Goal: Task Accomplishment & Management: Use online tool/utility

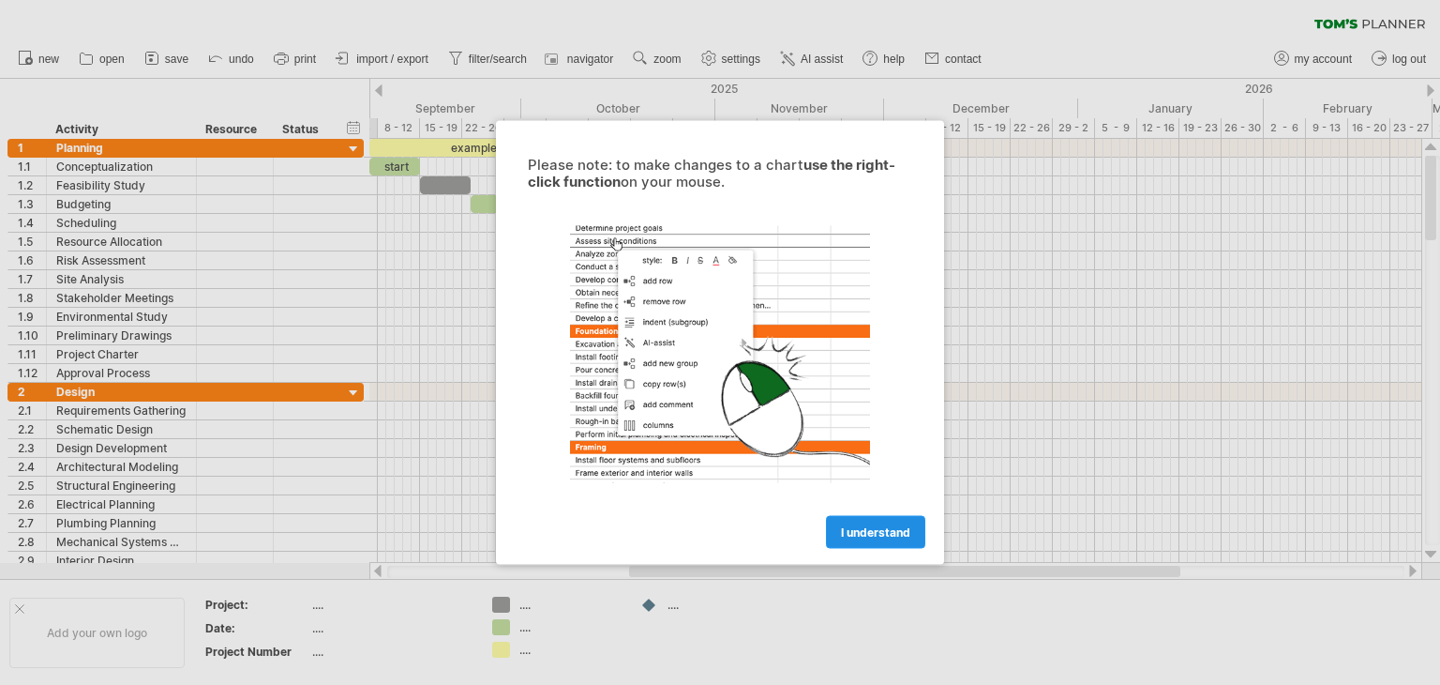
click at [893, 537] on span "I understand" at bounding box center [875, 532] width 69 height 14
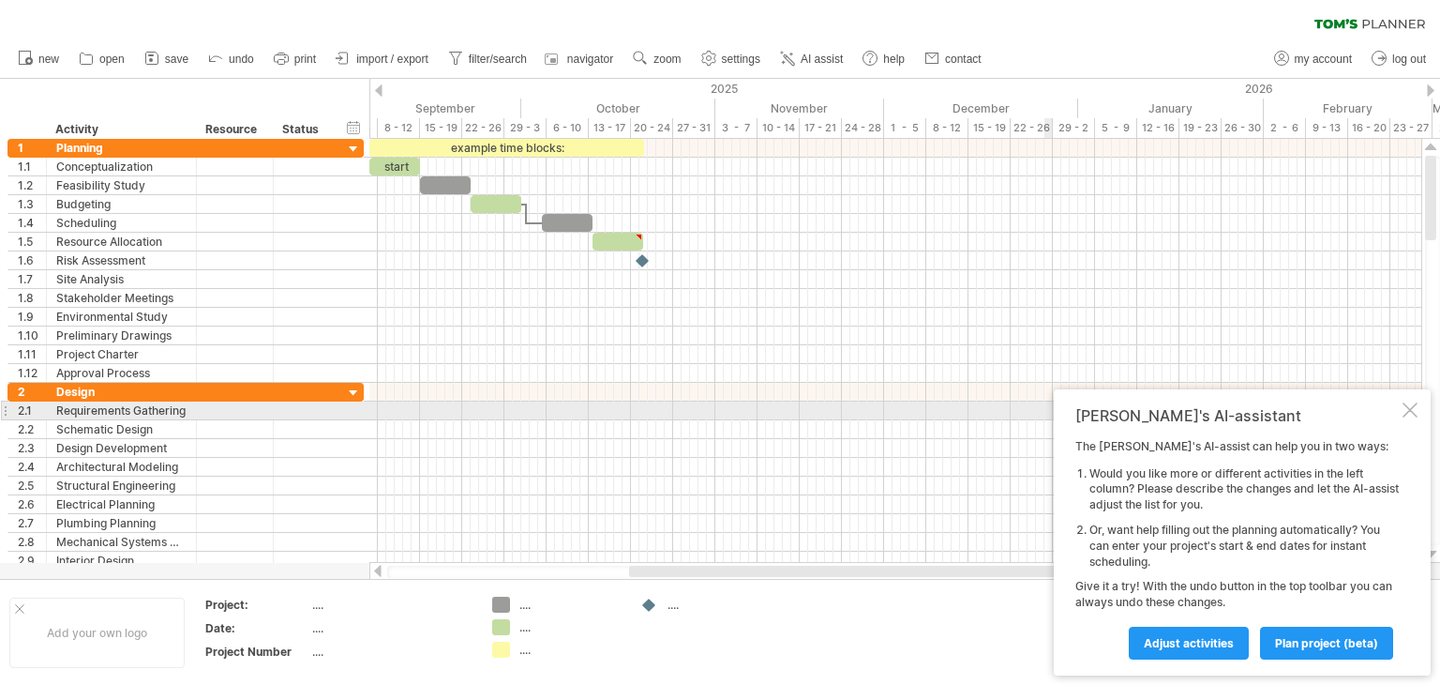
click at [1409, 411] on div at bounding box center [1410, 409] width 15 height 15
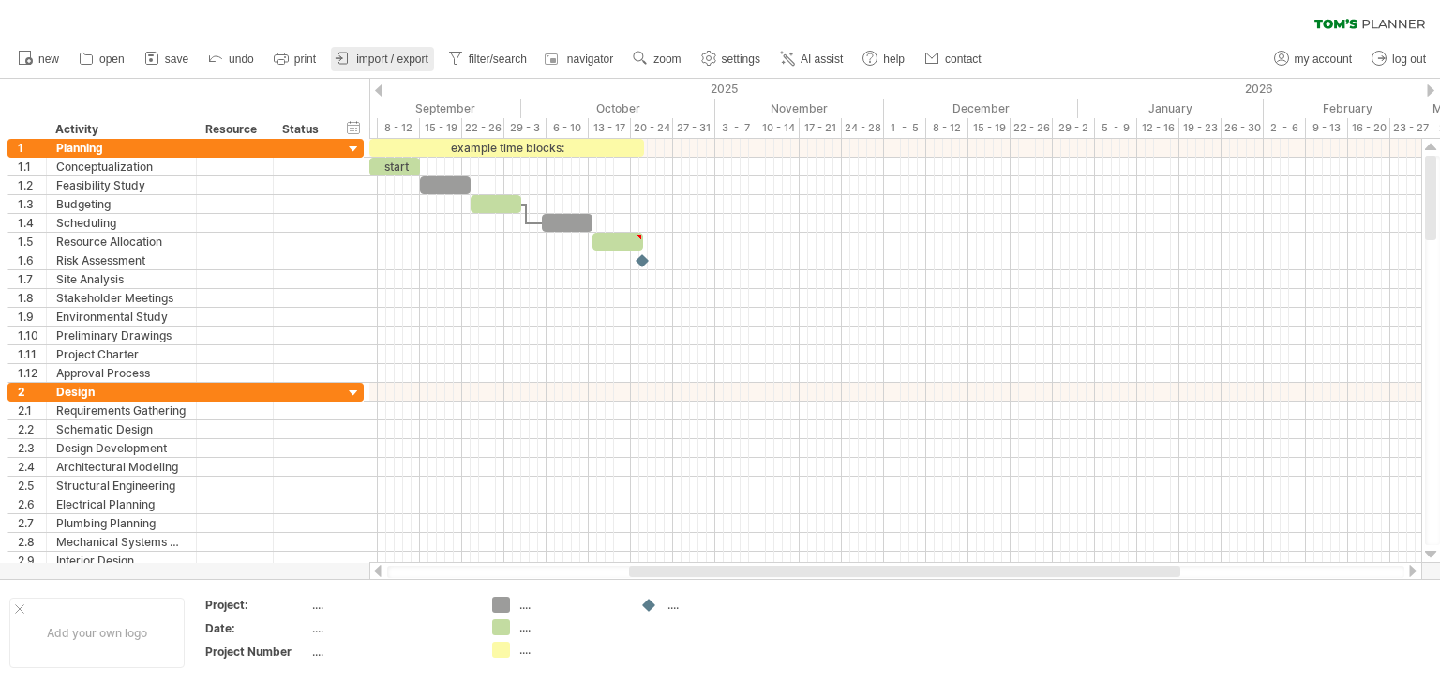
click at [408, 54] on span "import / export" at bounding box center [392, 59] width 72 height 13
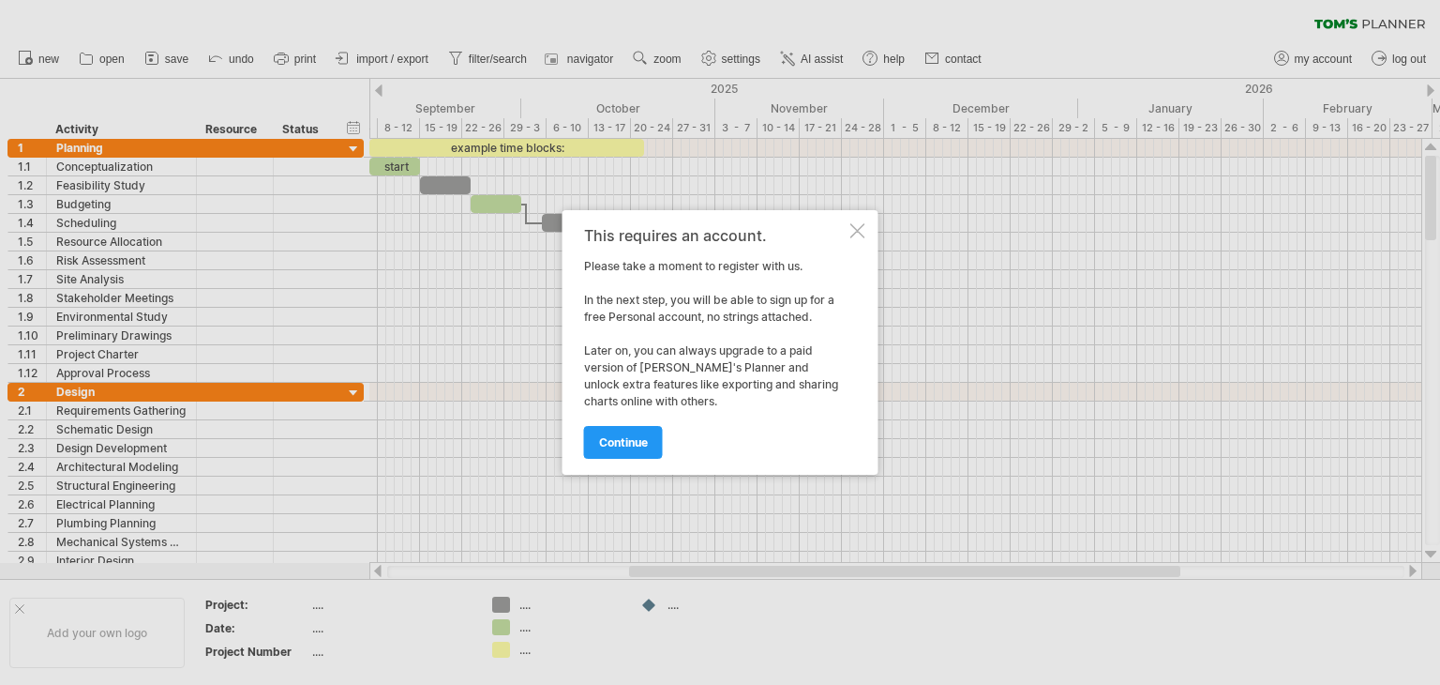
click at [859, 234] on div at bounding box center [858, 230] width 15 height 15
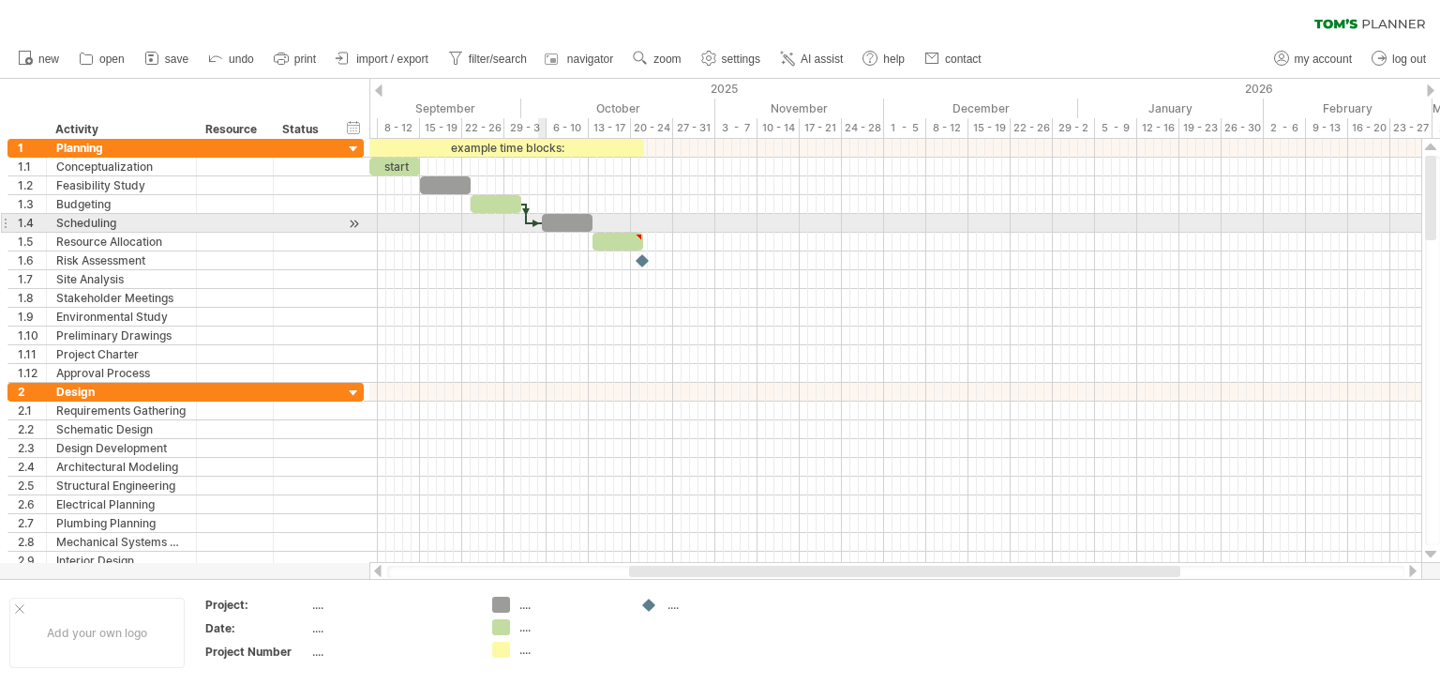
click at [538, 221] on span at bounding box center [542, 223] width 8 height 18
click at [527, 222] on div at bounding box center [535, 223] width 16 height 6
click at [968, 218] on div at bounding box center [895, 223] width 1052 height 19
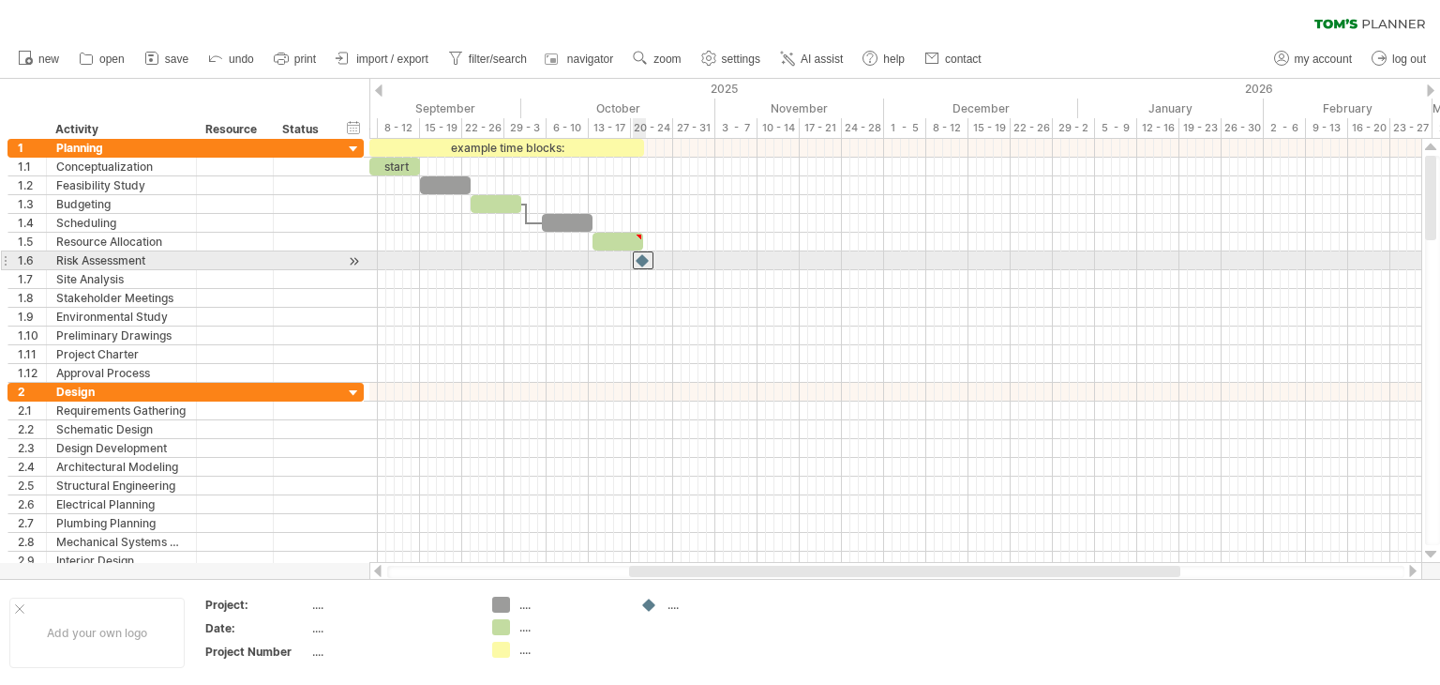
click at [643, 256] on div at bounding box center [643, 260] width 21 height 18
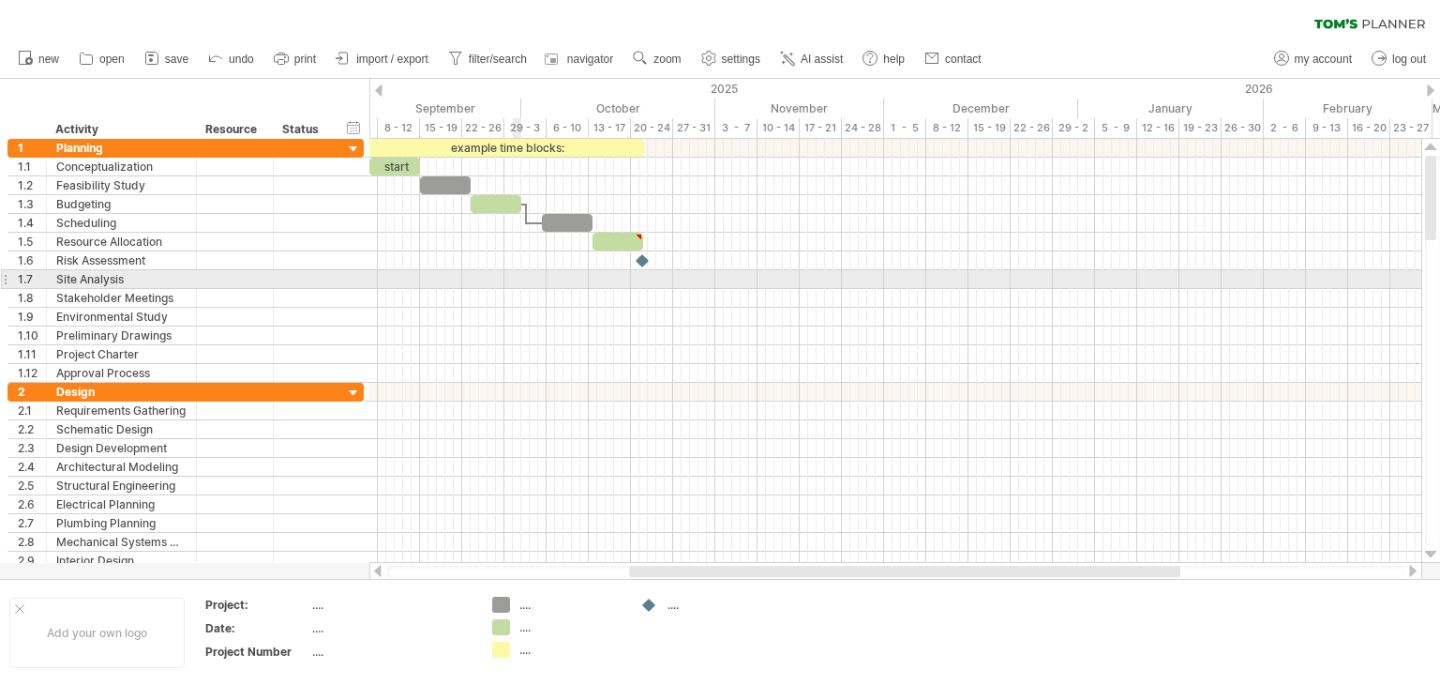
click at [520, 275] on div at bounding box center [895, 279] width 1052 height 19
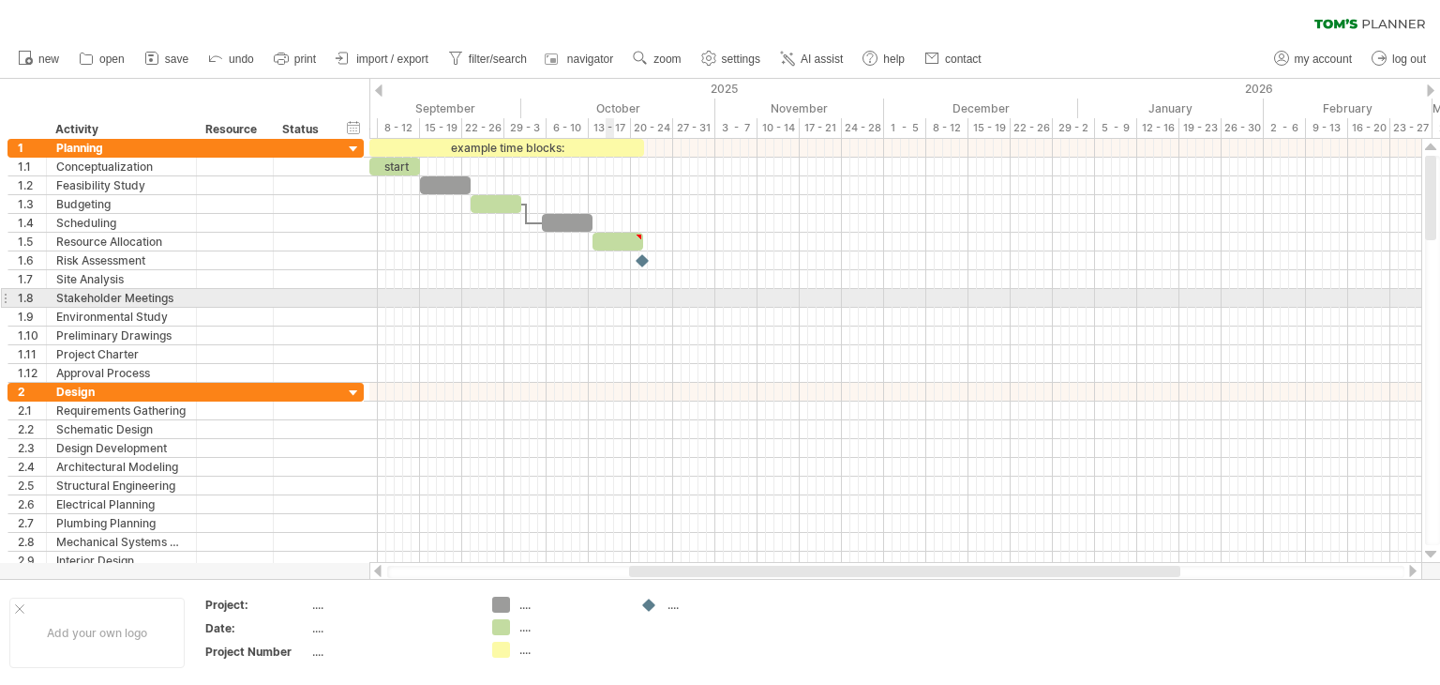
click at [611, 289] on div at bounding box center [895, 298] width 1052 height 19
